Goal: Information Seeking & Learning: Find specific fact

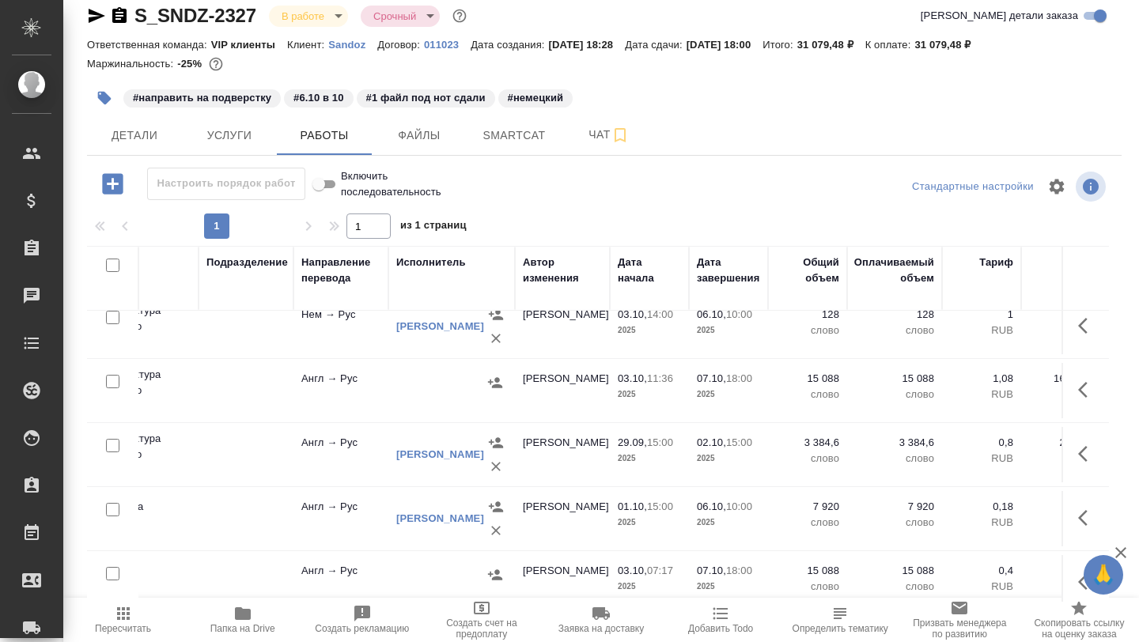
scroll to position [0, 367]
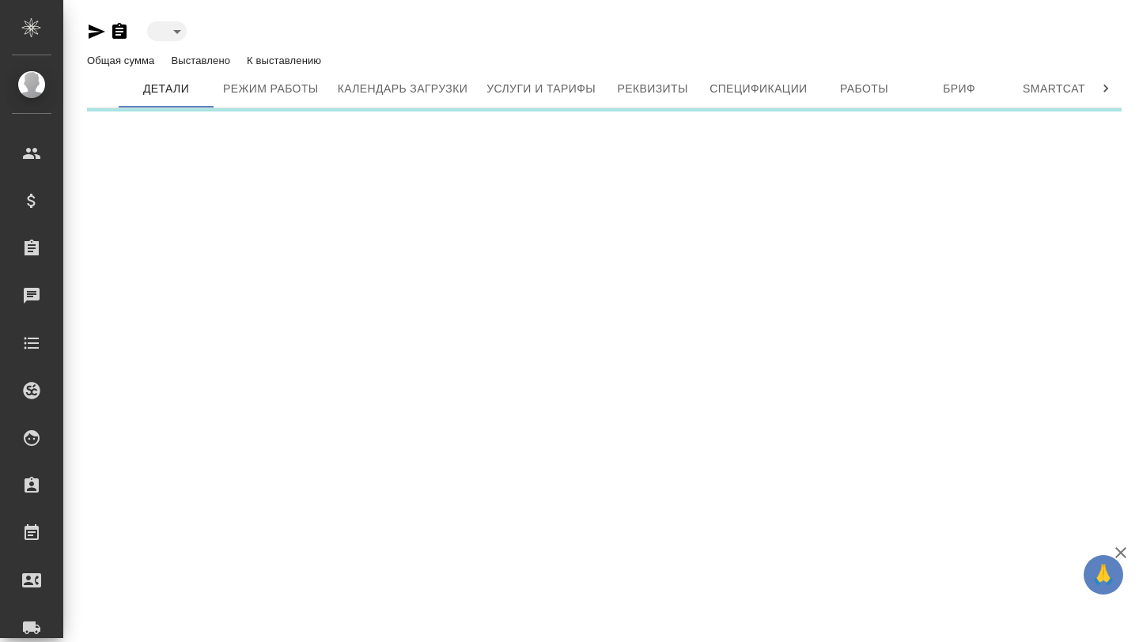
type input "active"
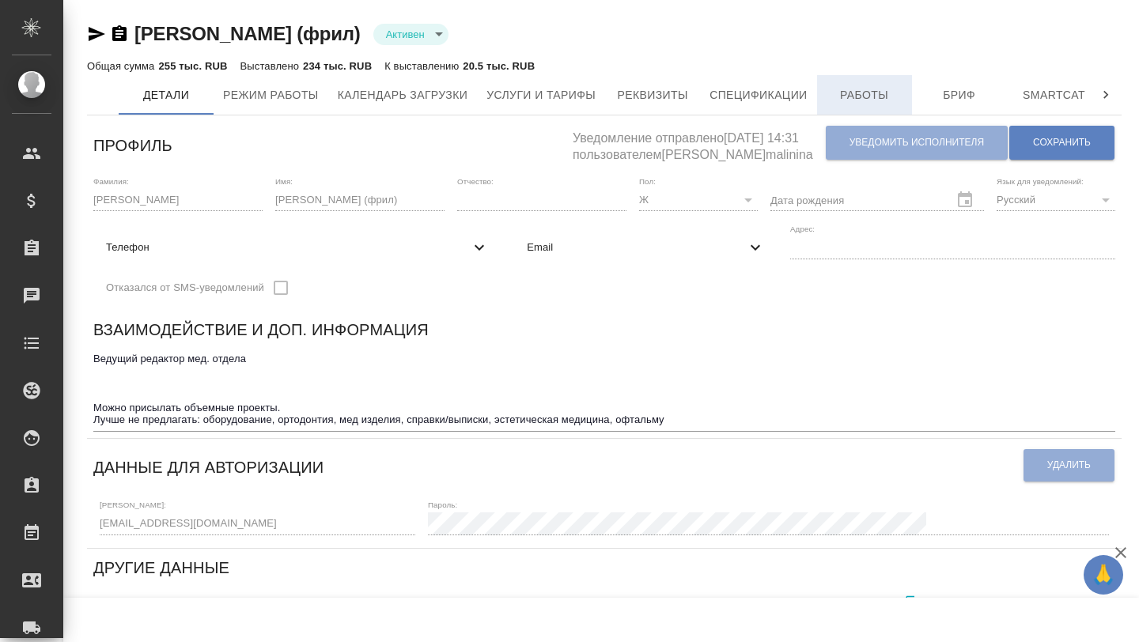
click at [883, 88] on span "Работы" at bounding box center [865, 95] width 76 height 20
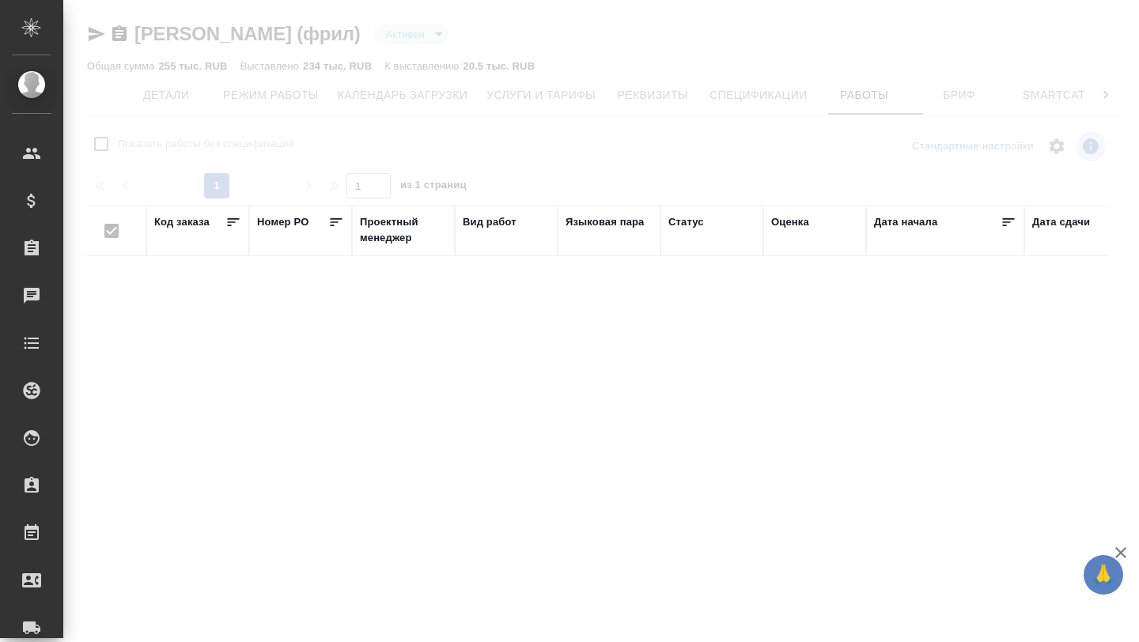
checkbox input "false"
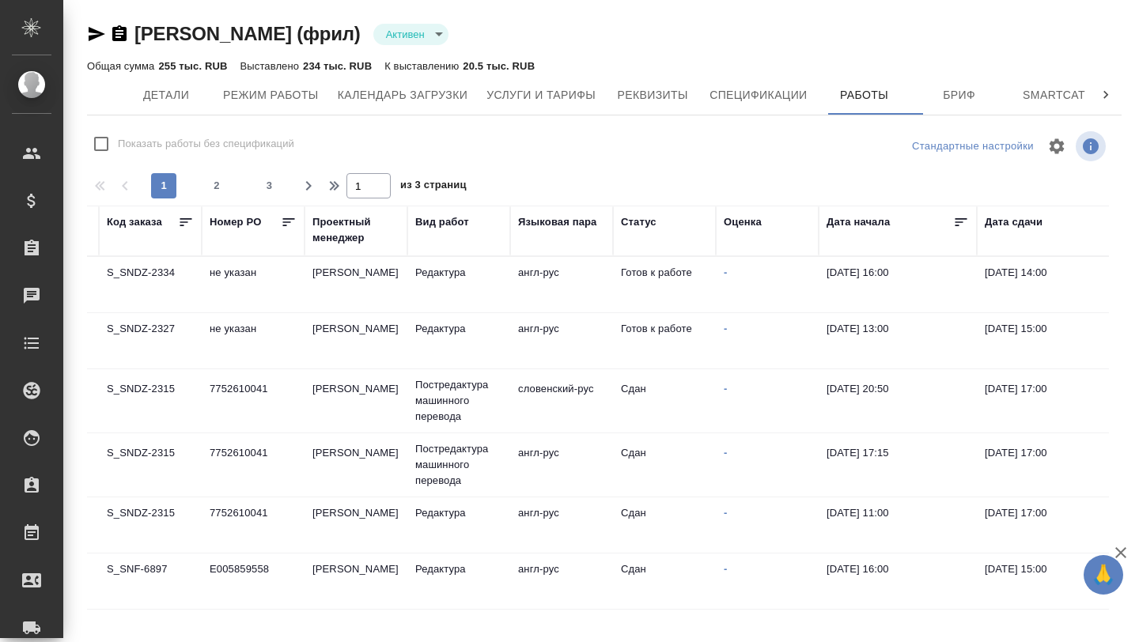
scroll to position [0, 50]
click at [451, 293] on td "Редактура" at bounding box center [456, 284] width 103 height 55
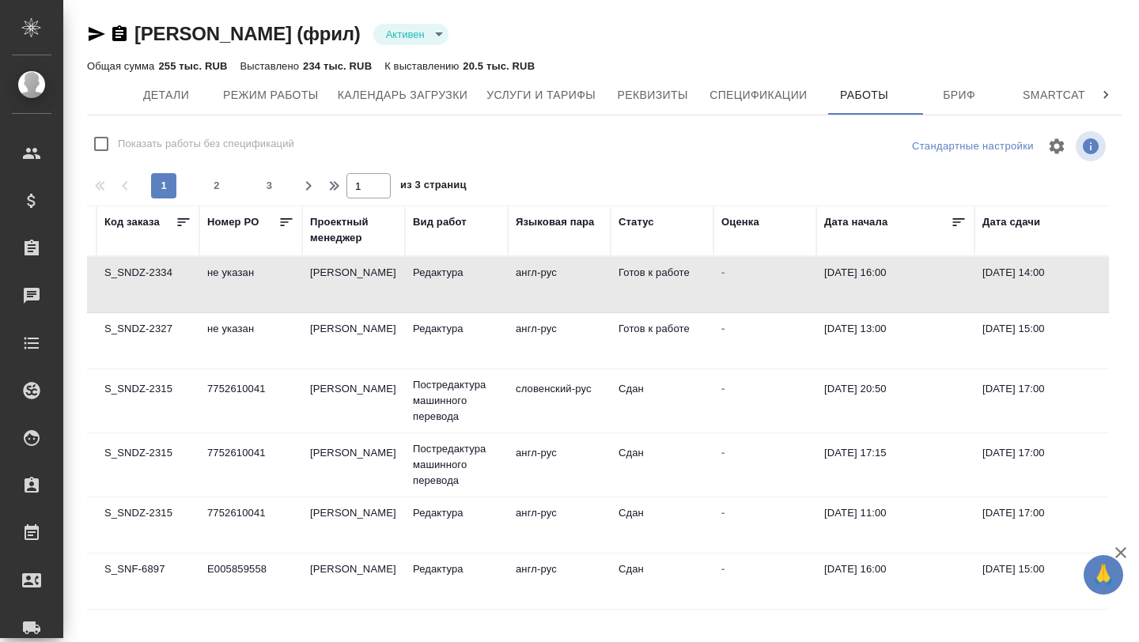
click at [451, 293] on td "Редактура" at bounding box center [456, 284] width 103 height 55
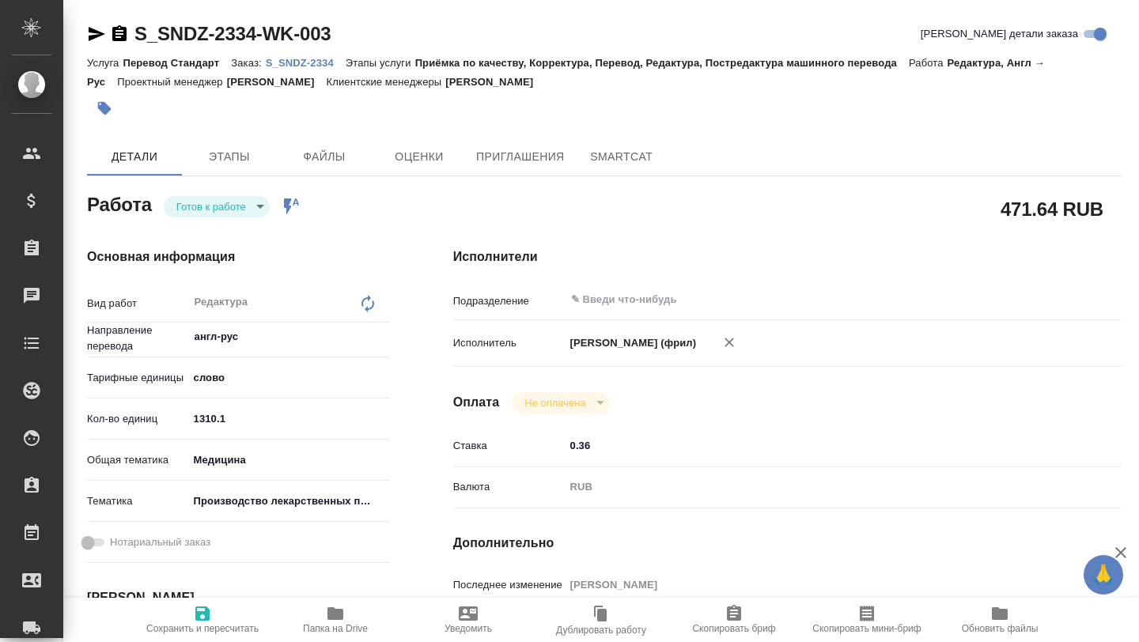
type textarea "x"
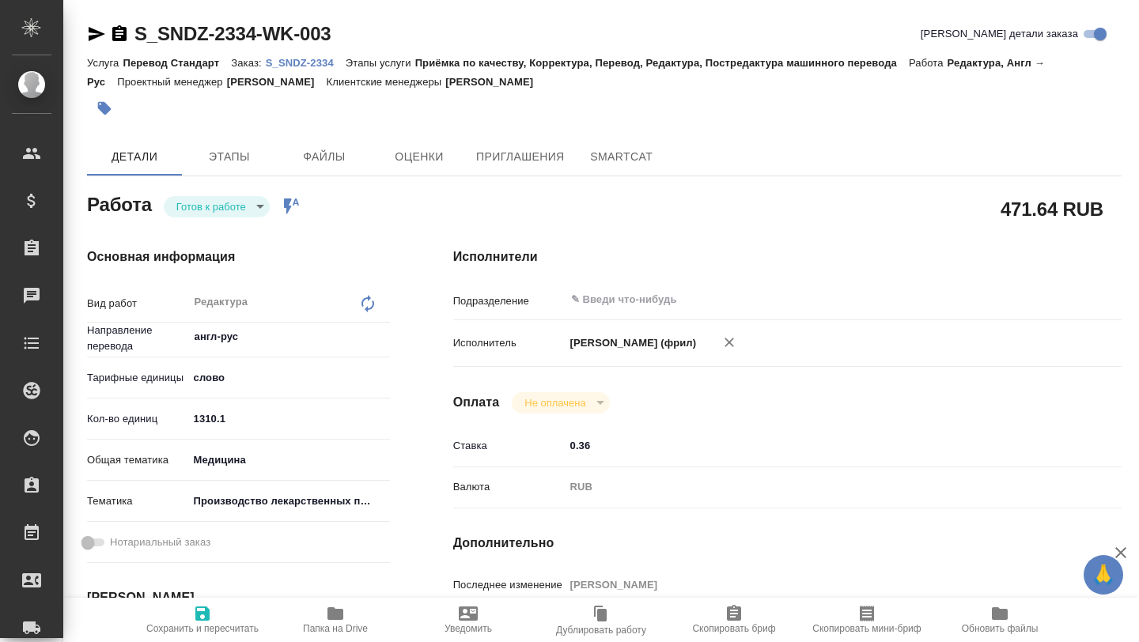
type textarea "x"
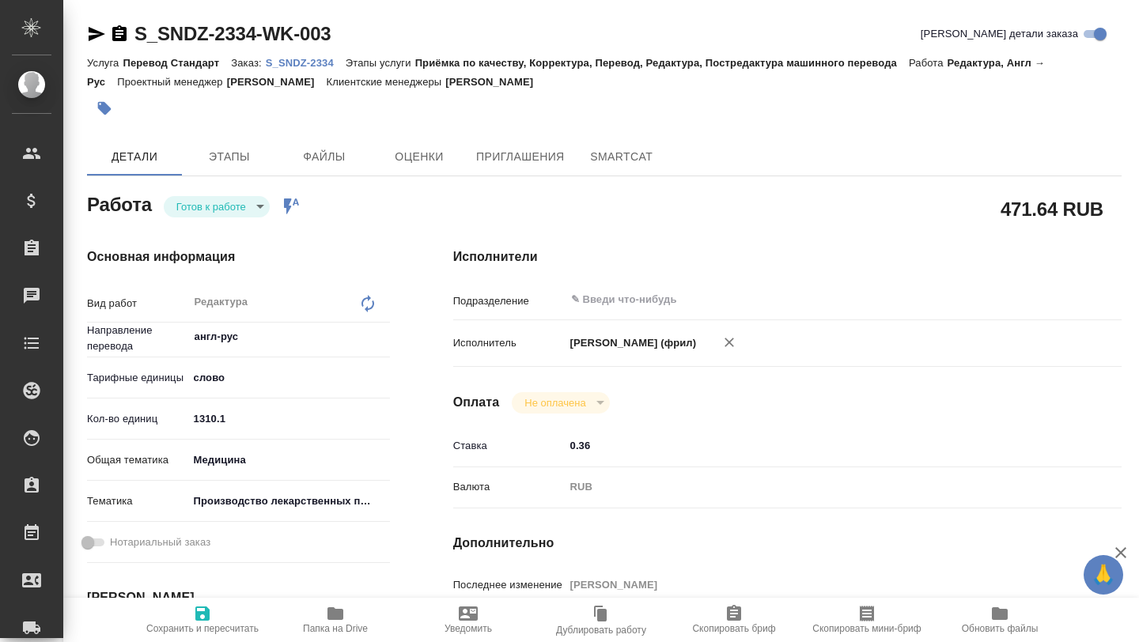
type textarea "x"
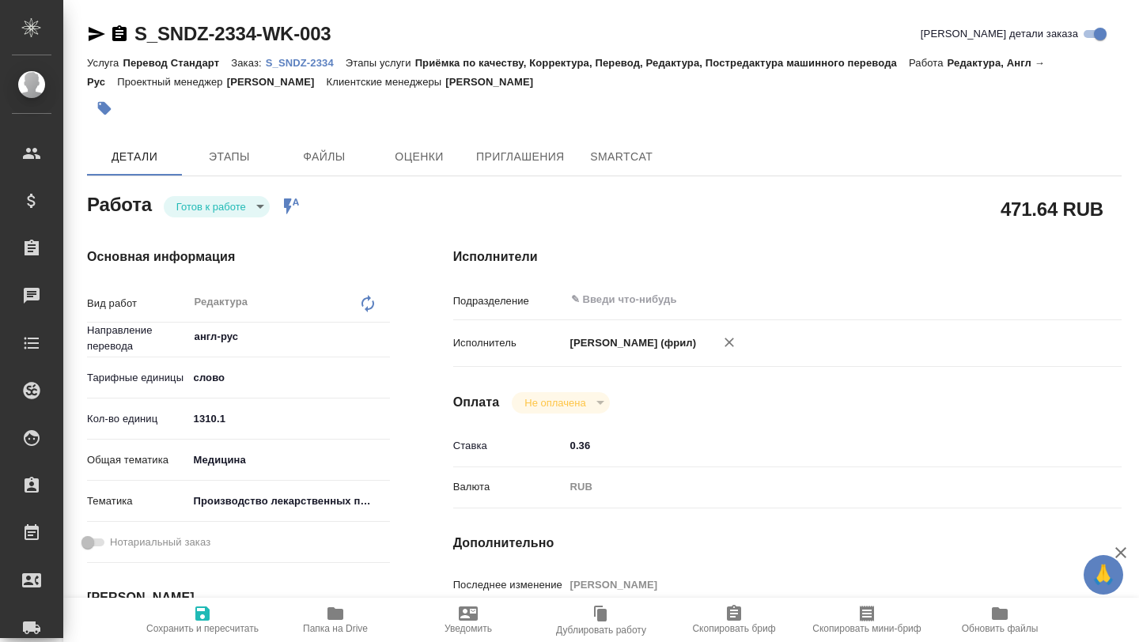
type textarea "x"
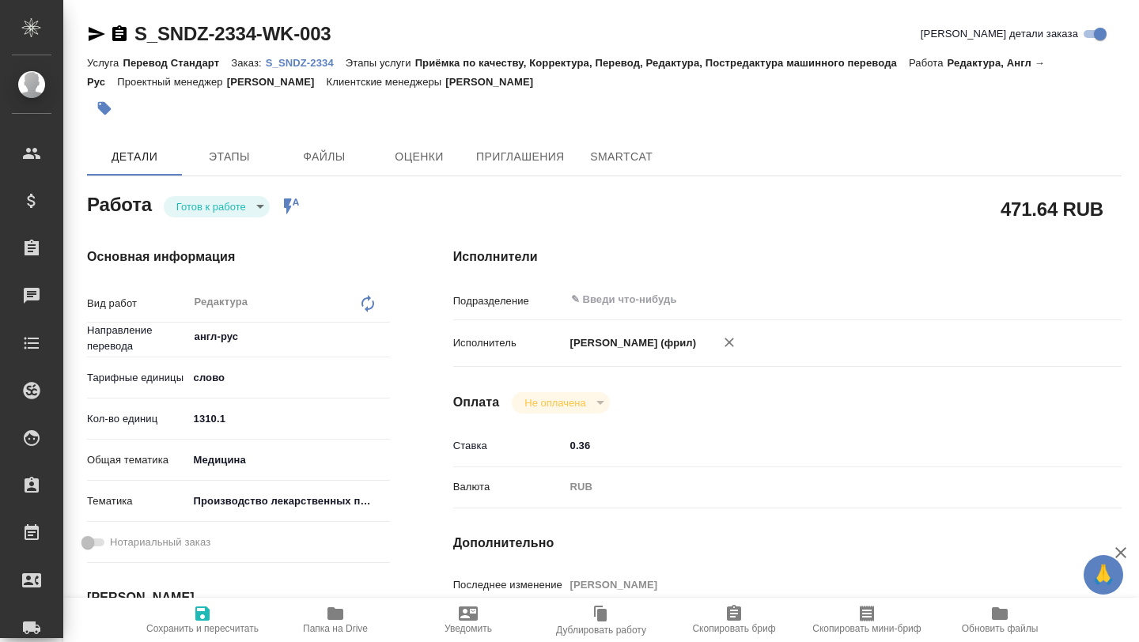
type textarea "x"
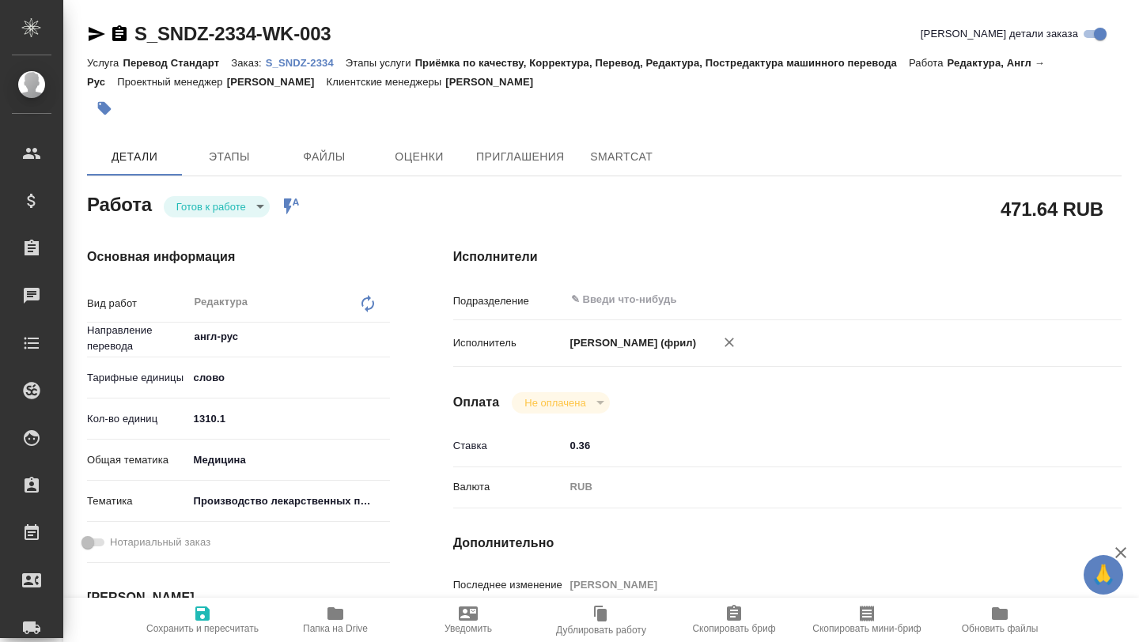
click at [336, 621] on icon "button" at bounding box center [335, 613] width 19 height 19
type textarea "x"
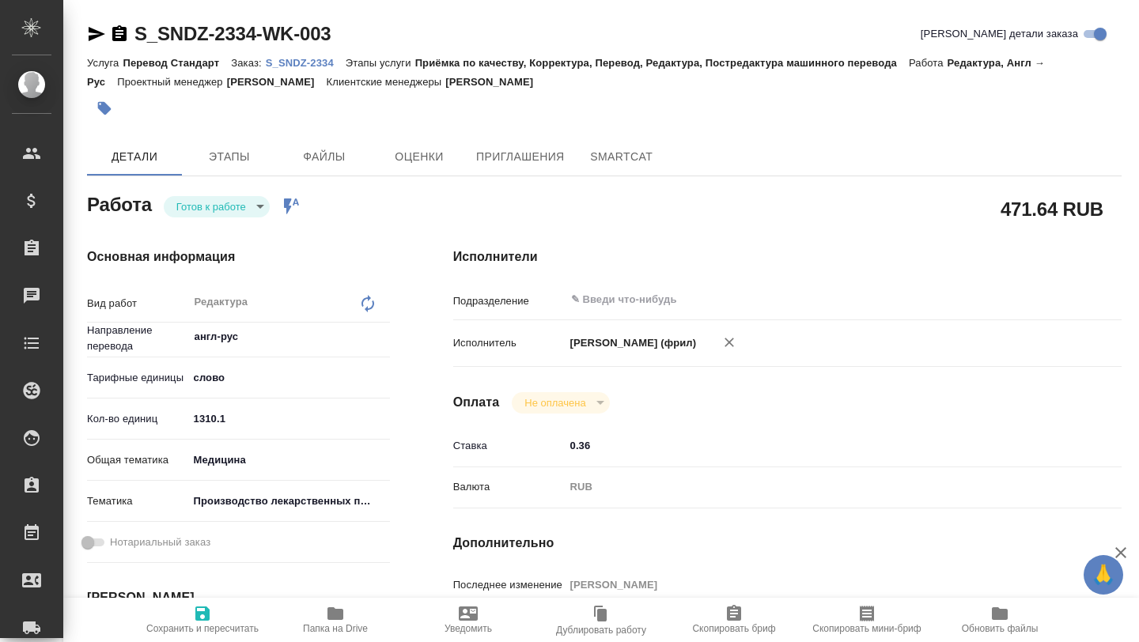
type textarea "x"
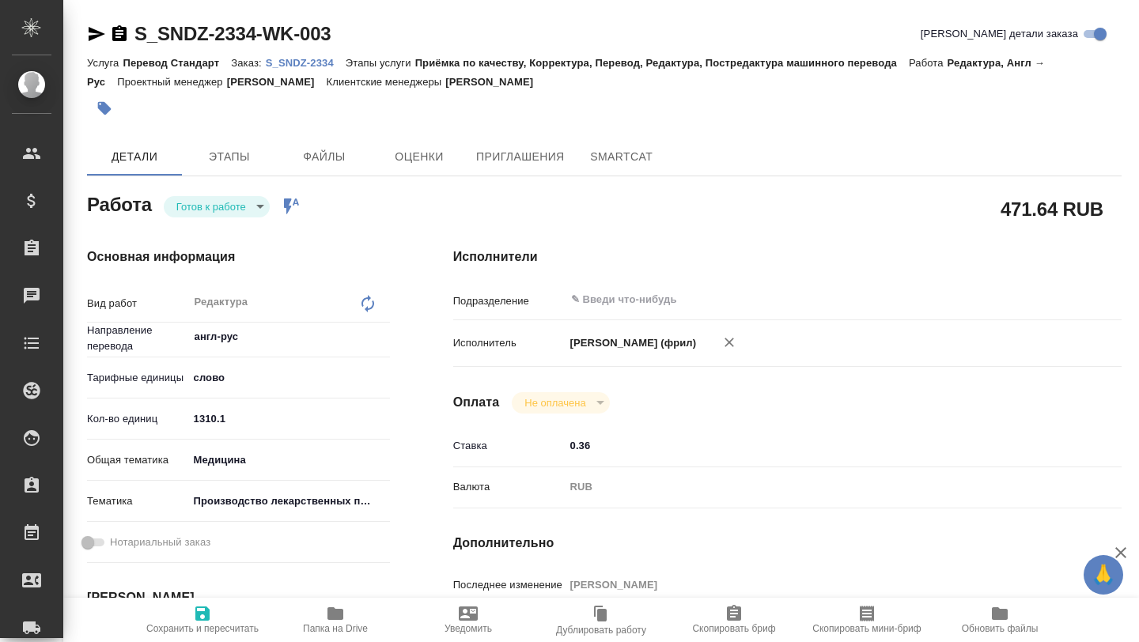
type textarea "x"
click at [326, 618] on icon "button" at bounding box center [335, 613] width 19 height 19
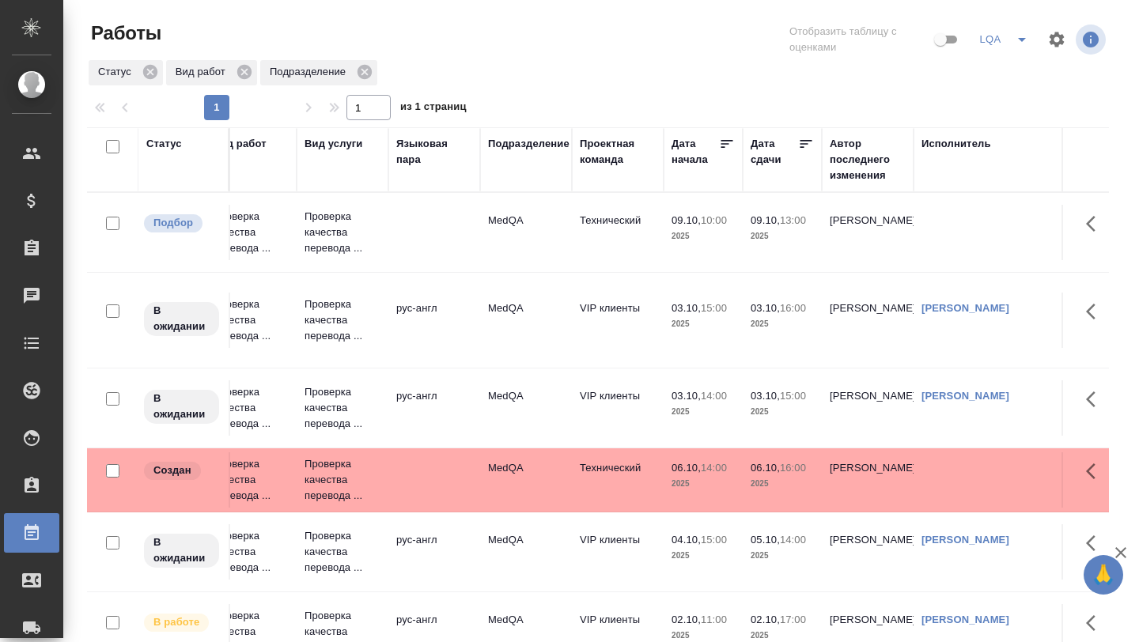
scroll to position [2, 213]
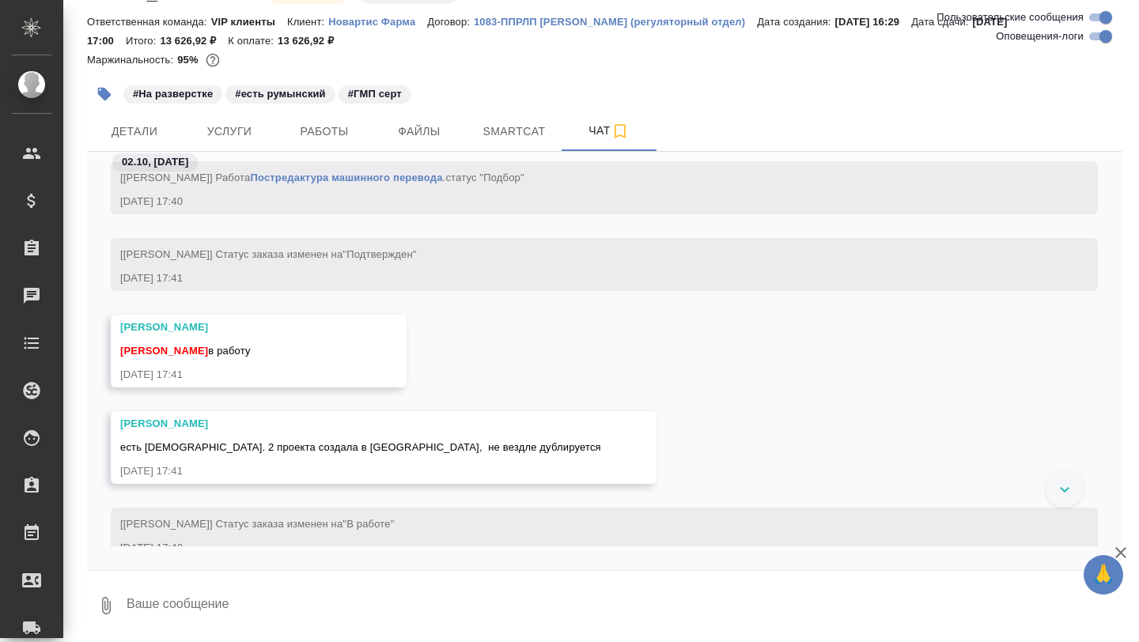
scroll to position [22316, 0]
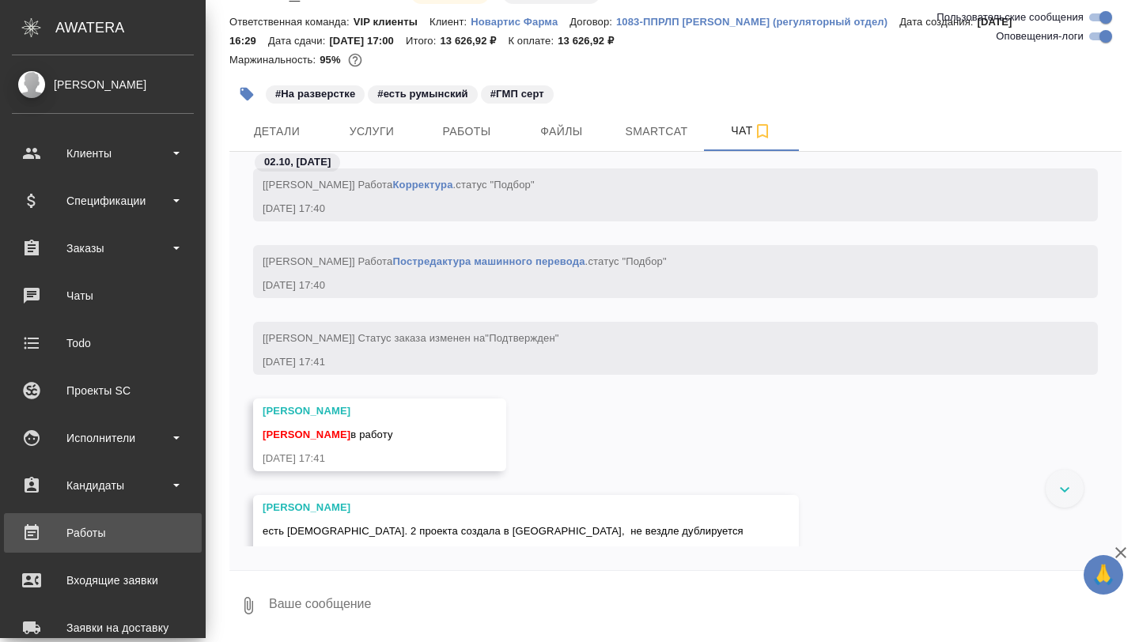
click at [92, 528] on div "Работы" at bounding box center [103, 533] width 182 height 24
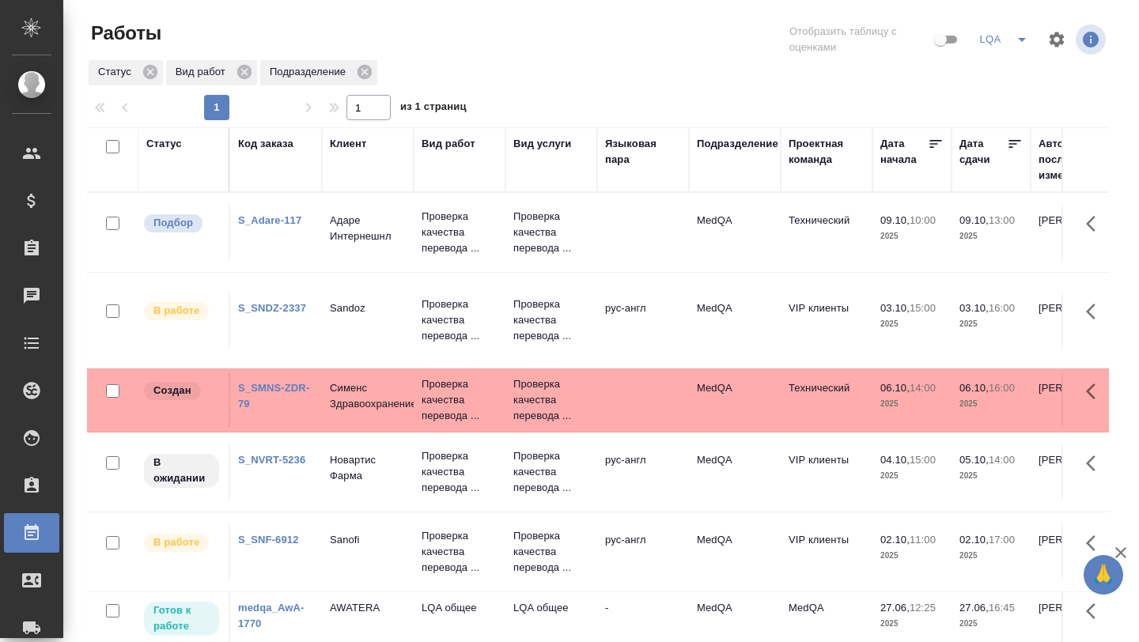
click at [283, 180] on div "Код заказа" at bounding box center [276, 159] width 76 height 47
click at [263, 144] on div "Код заказа" at bounding box center [265, 144] width 55 height 16
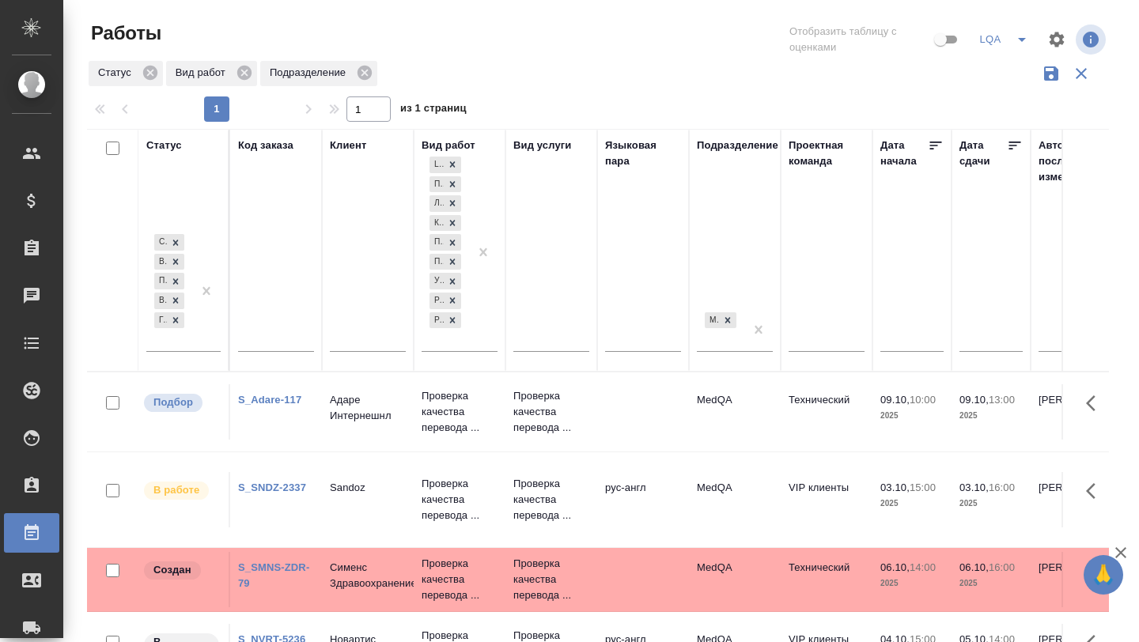
click at [284, 343] on input "text" at bounding box center [276, 342] width 76 height 20
paste input "S_SNF-6919"
type input "S_SNF-6919"
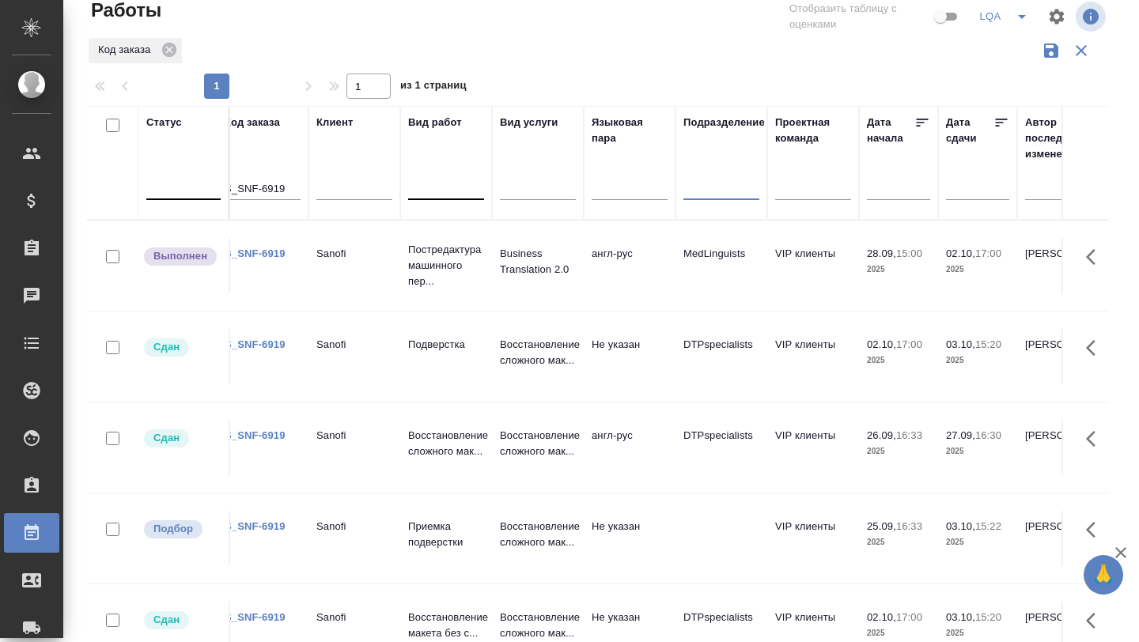
scroll to position [21, 0]
click at [267, 260] on link "S_SNF-6919" at bounding box center [255, 255] width 61 height 12
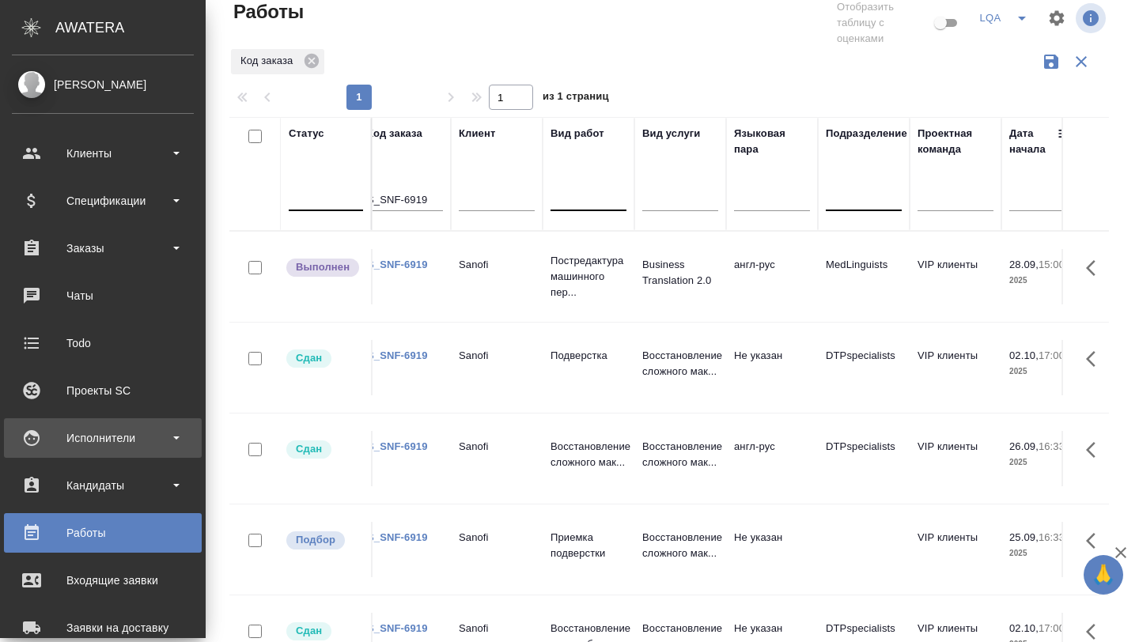
click at [104, 429] on div "Исполнители" at bounding box center [103, 438] width 182 height 24
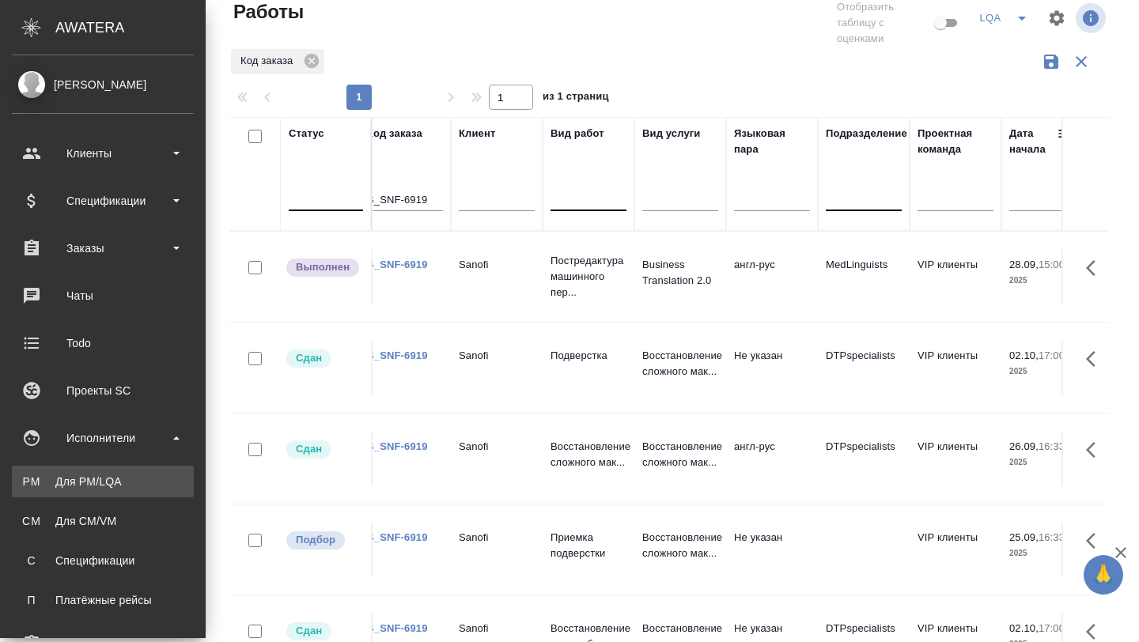
click at [108, 487] on div "Для PM/LQA" at bounding box center [103, 482] width 166 height 16
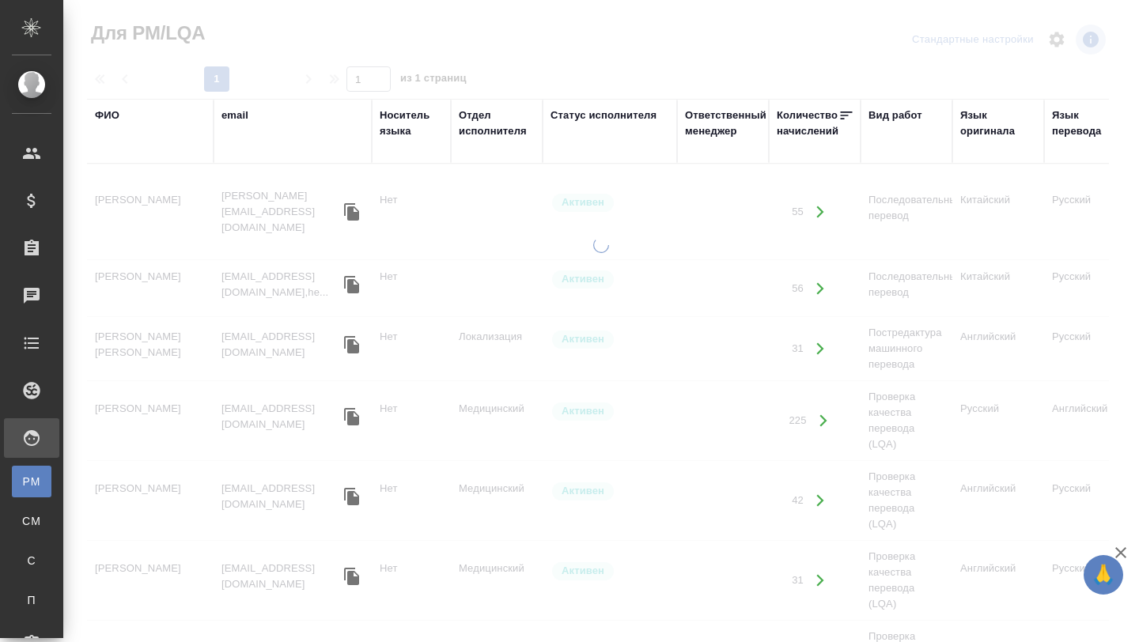
click at [112, 118] on div "ФИО" at bounding box center [107, 116] width 25 height 16
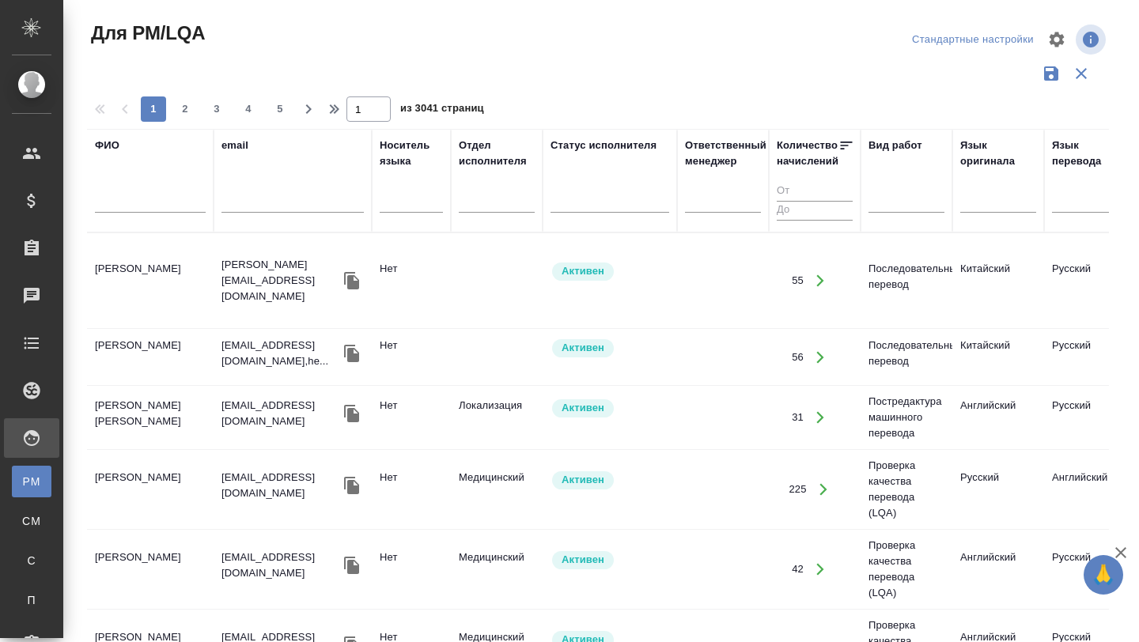
click at [116, 199] on input "text" at bounding box center [150, 203] width 111 height 20
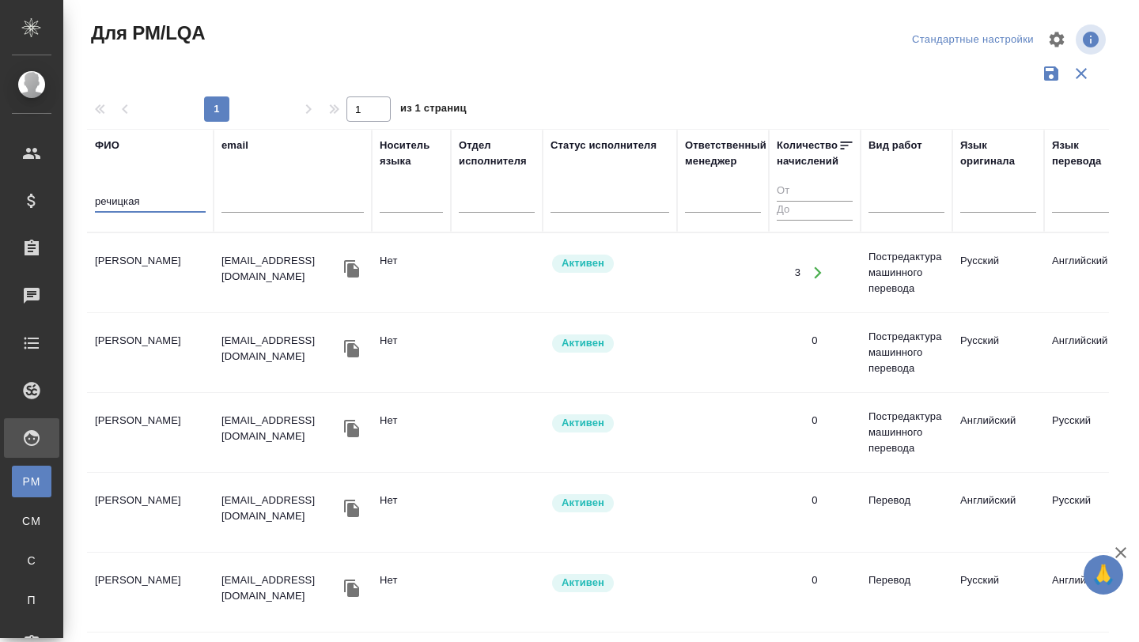
type input "речицкая"
click at [150, 270] on td "[PERSON_NAME]" at bounding box center [150, 272] width 127 height 55
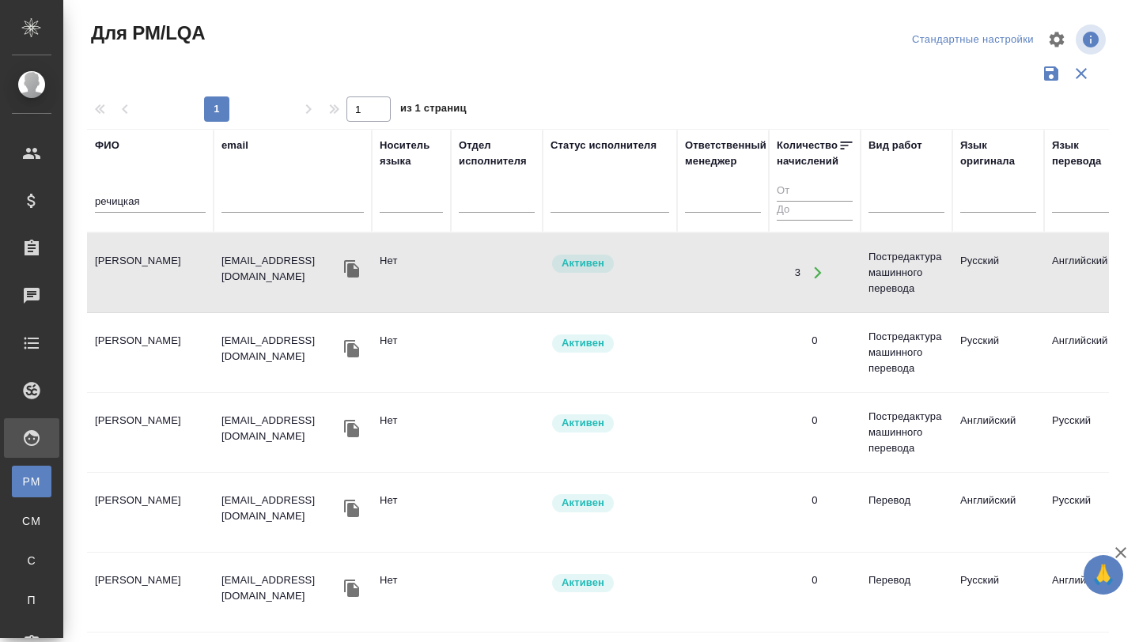
click at [150, 270] on td "[PERSON_NAME]" at bounding box center [150, 272] width 127 height 55
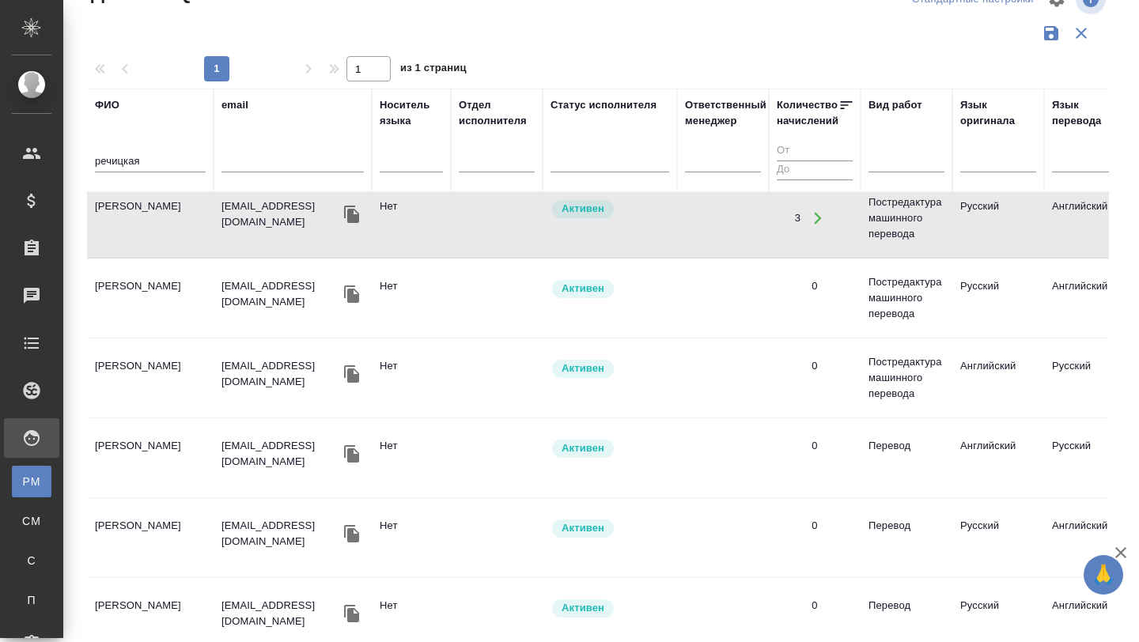
scroll to position [65, 0]
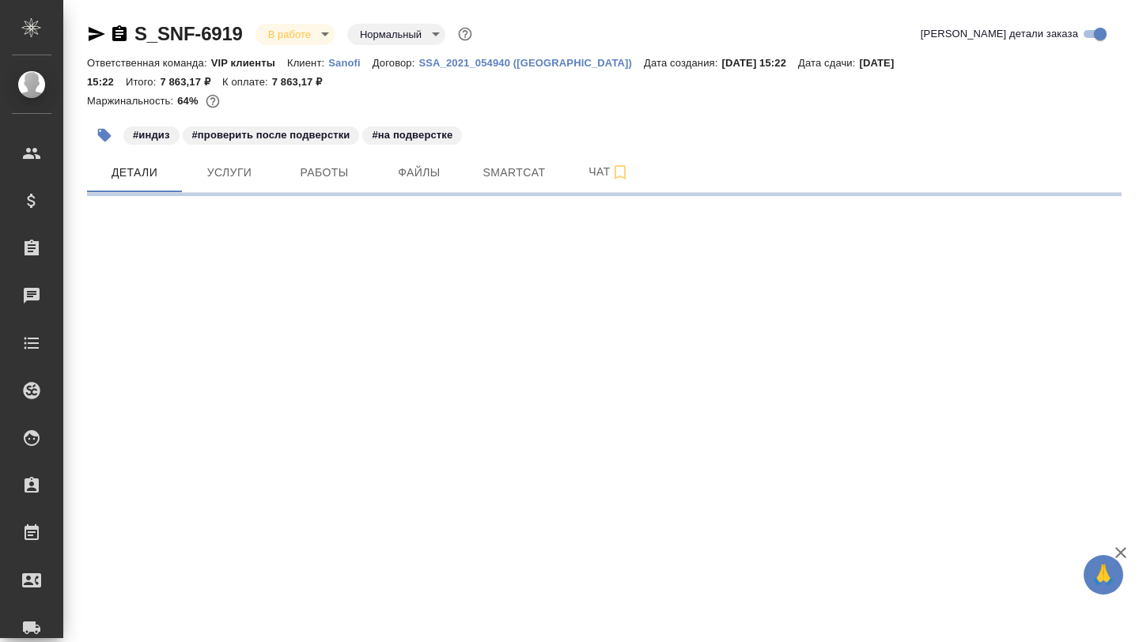
select select "RU"
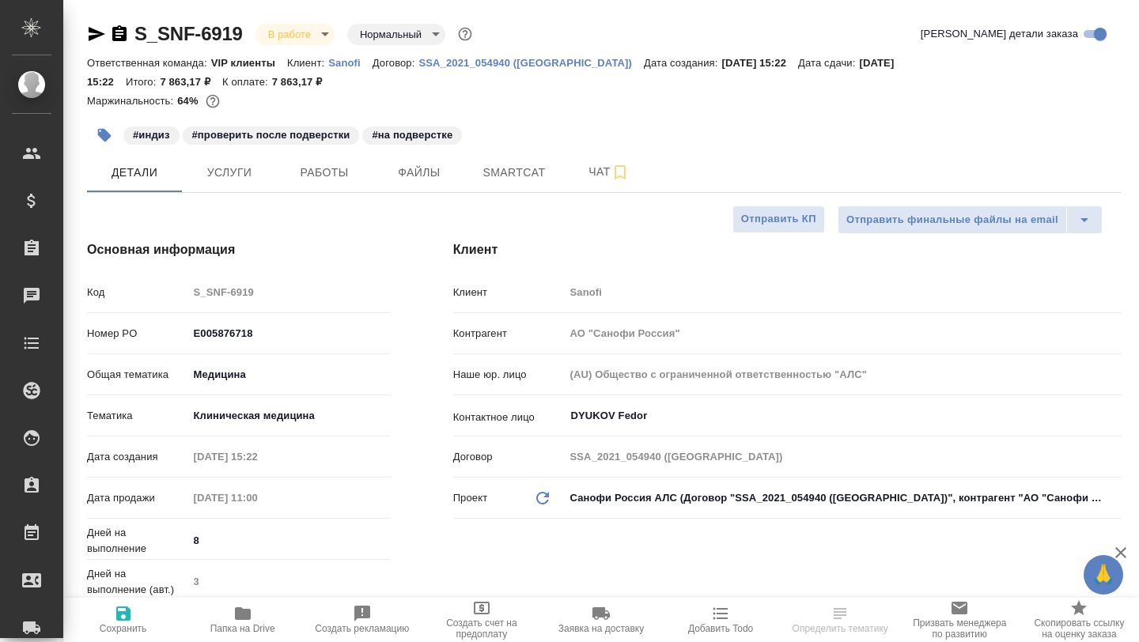
type textarea "x"
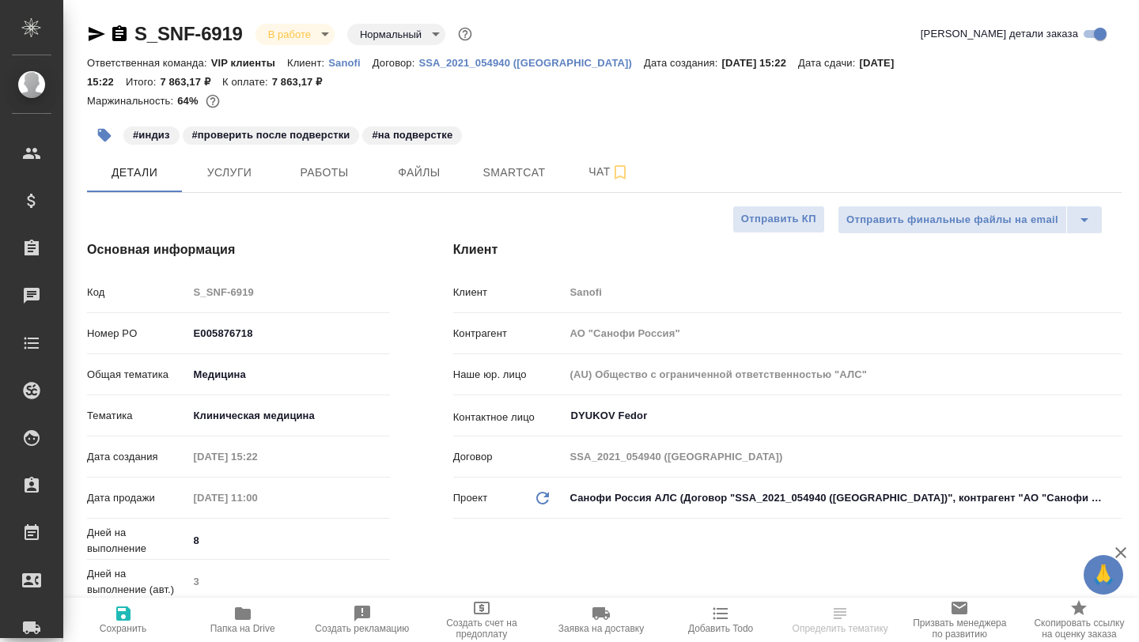
type textarea "x"
click at [509, 172] on span "Smartcat" at bounding box center [514, 173] width 76 height 20
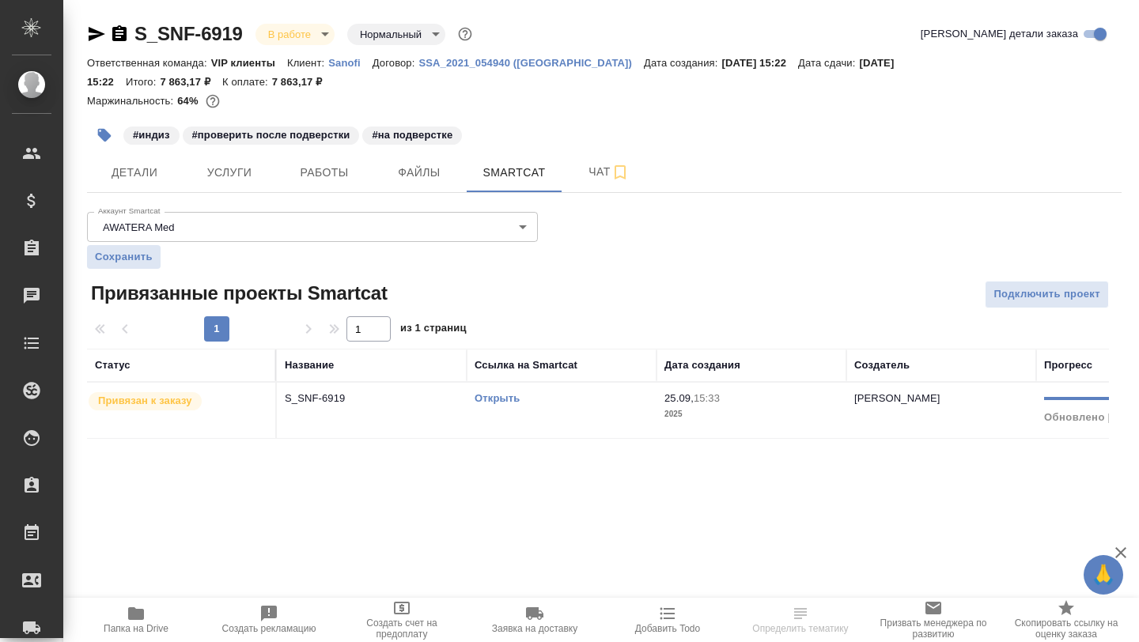
click at [486, 398] on link "Открыть" at bounding box center [497, 398] width 45 height 12
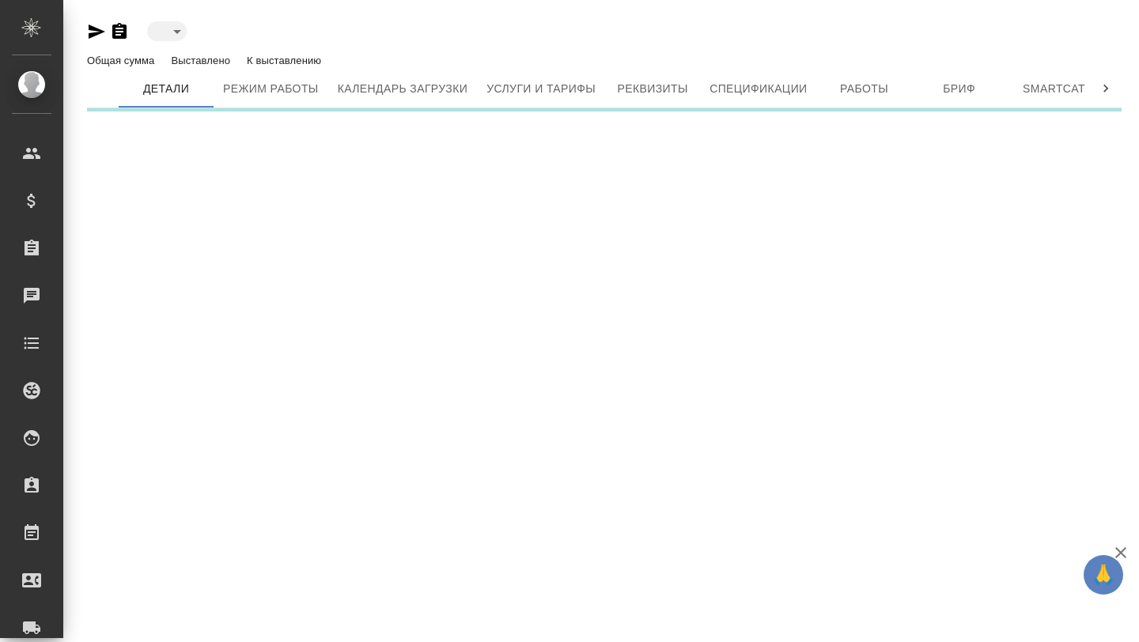
type input "active"
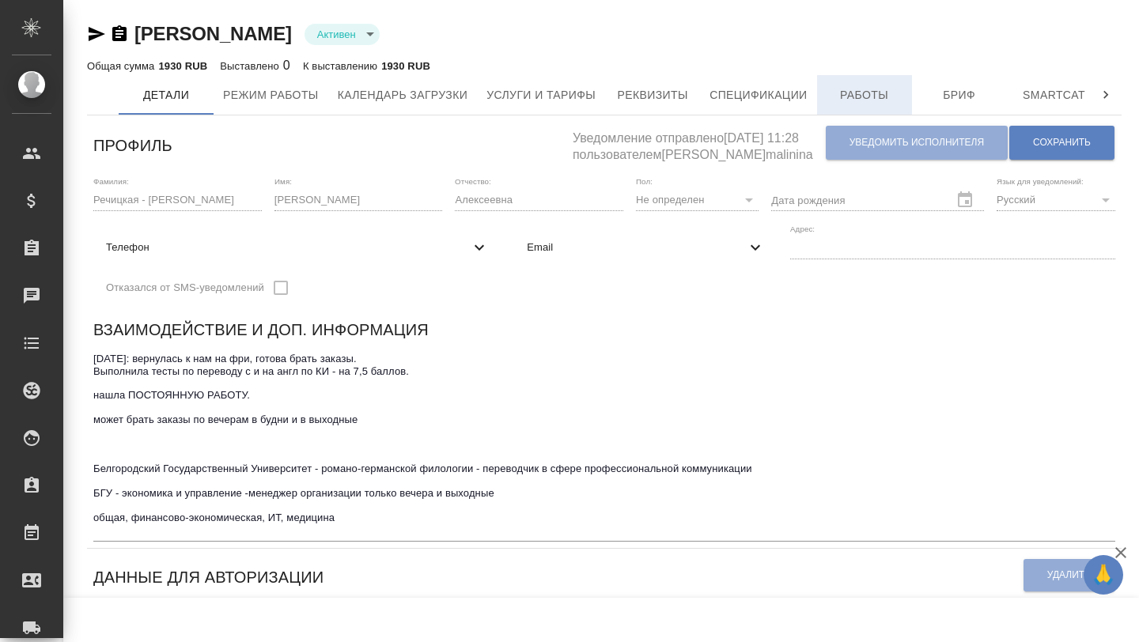
click at [856, 104] on span "Работы" at bounding box center [865, 95] width 76 height 20
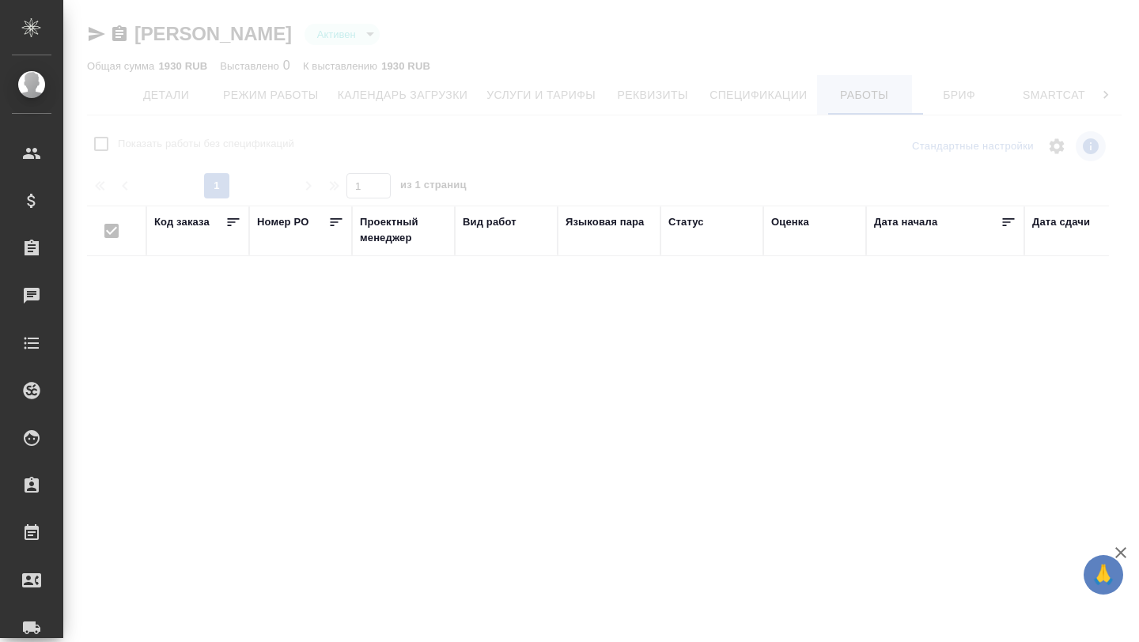
checkbox input "false"
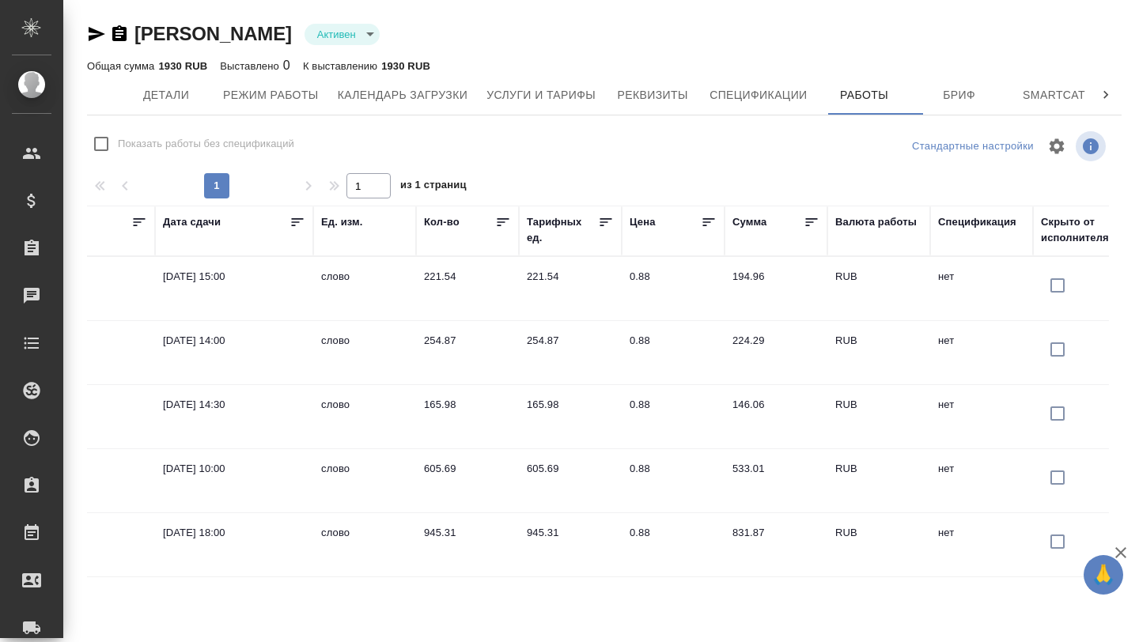
scroll to position [0, 897]
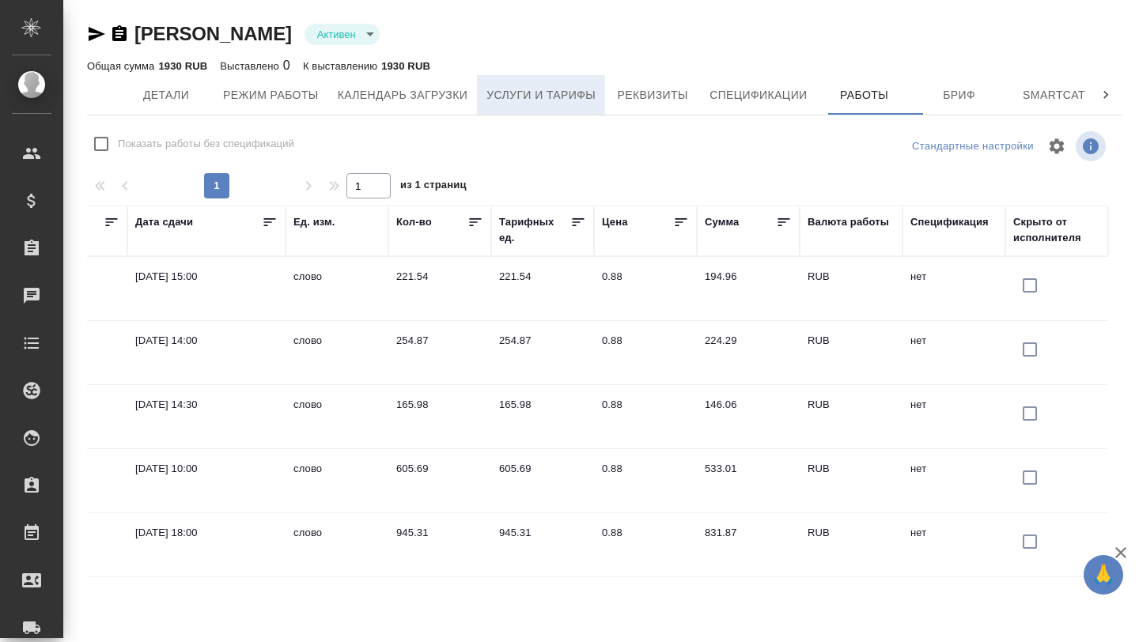
click at [488, 103] on button "Услуги и тарифы" at bounding box center [541, 95] width 128 height 40
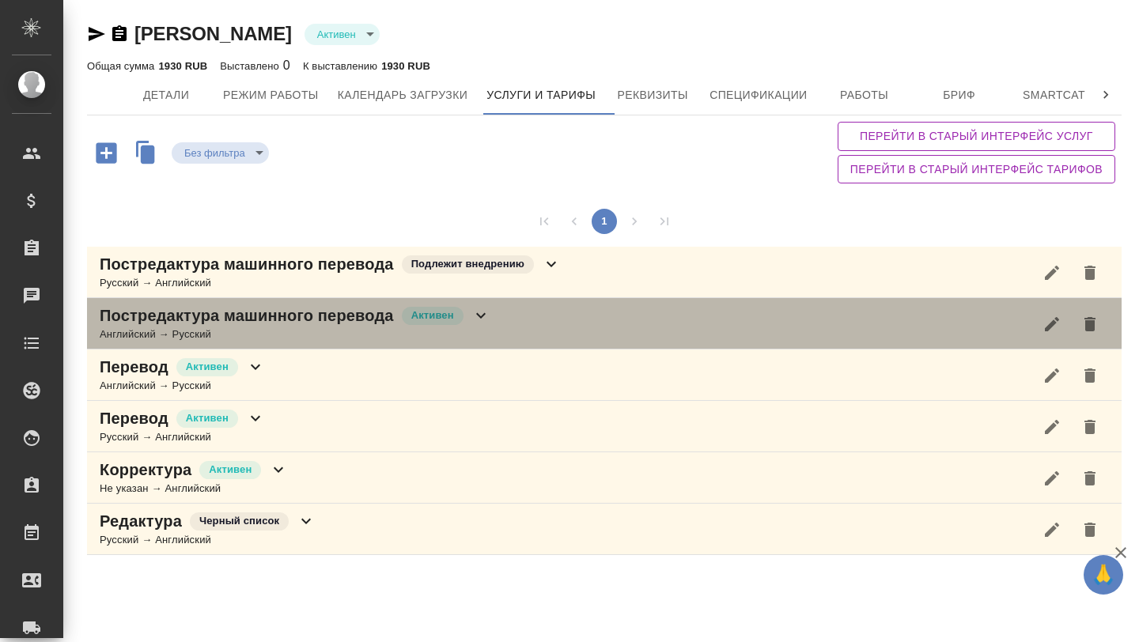
click at [271, 316] on p "Постредактура машинного перевода" at bounding box center [247, 316] width 294 height 22
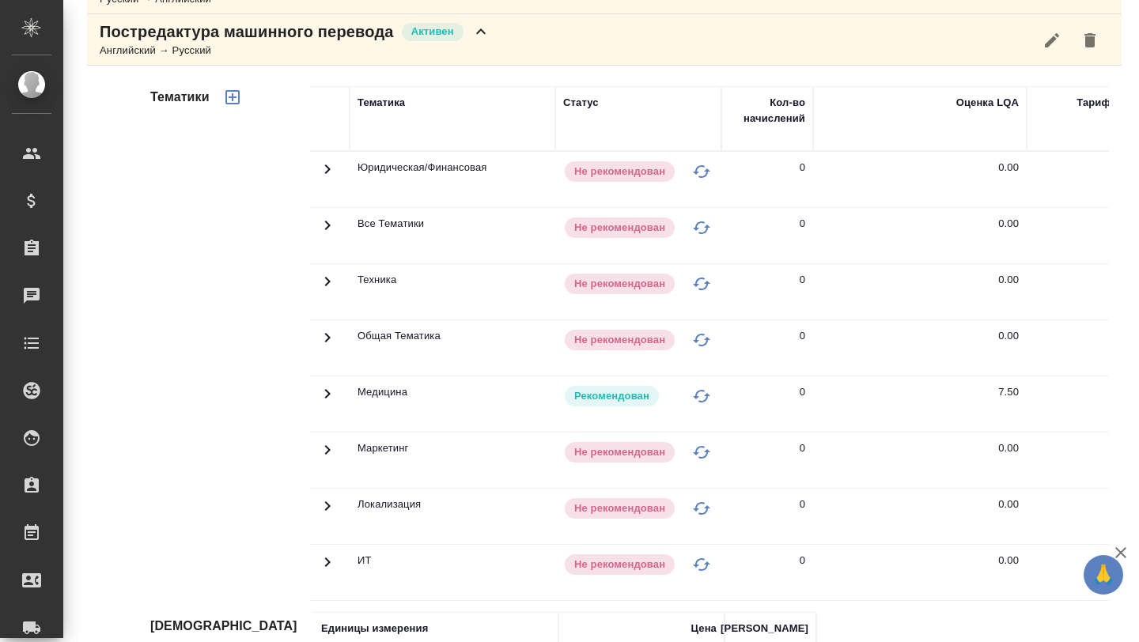
scroll to position [301, 0]
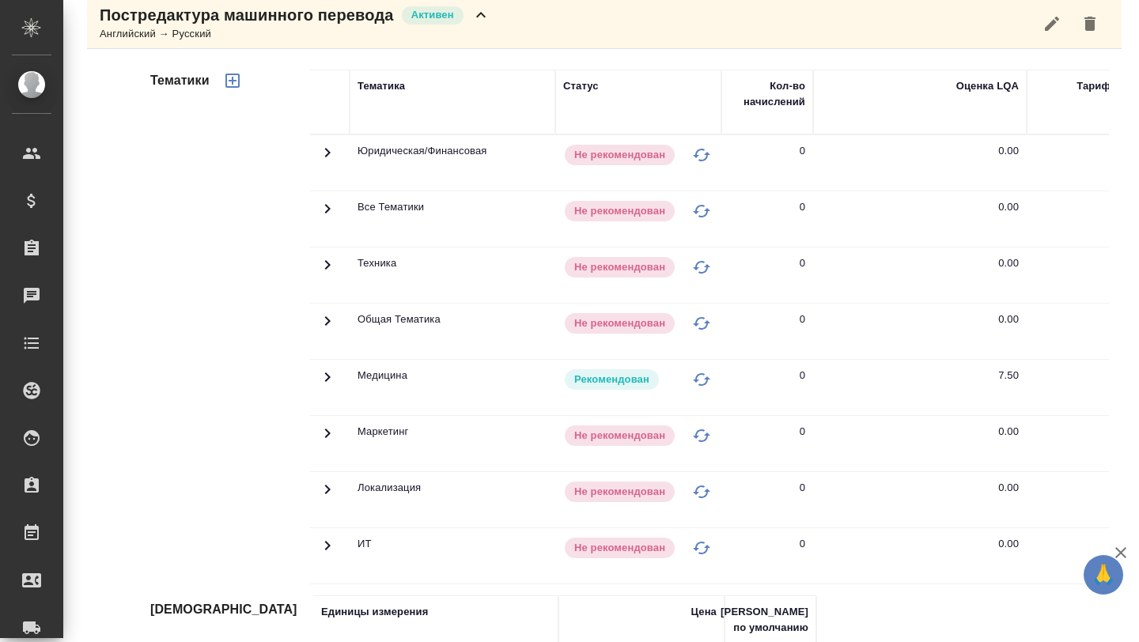
click at [328, 387] on span at bounding box center [327, 383] width 19 height 12
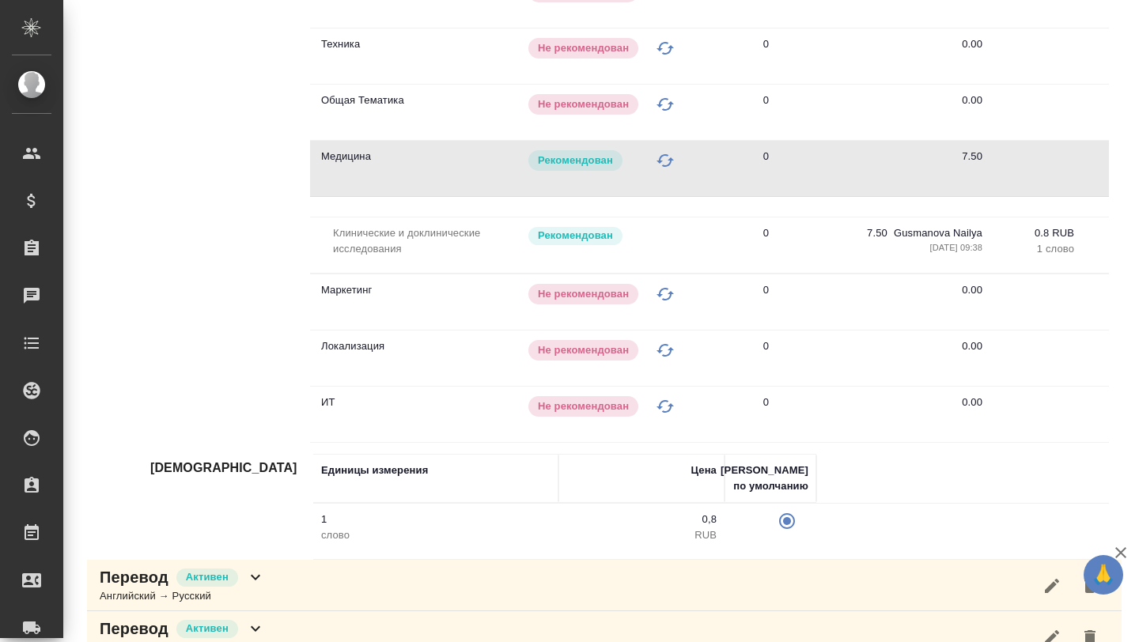
scroll to position [0, 51]
